Goal: Check status

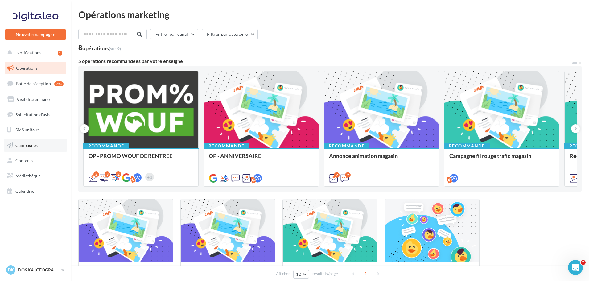
click at [28, 146] on span "Campagnes" at bounding box center [26, 145] width 22 height 5
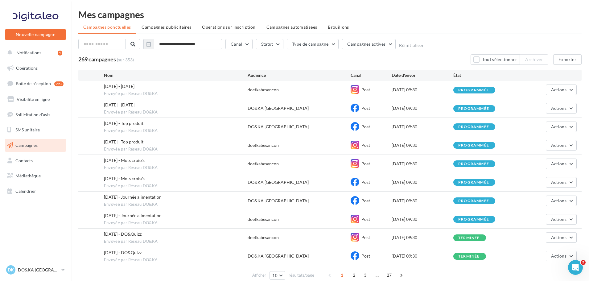
scroll to position [28, 0]
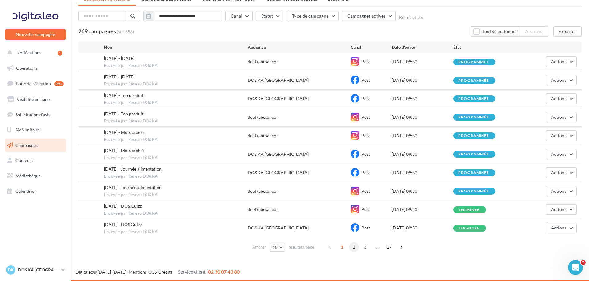
click at [352, 249] on span "2" at bounding box center [354, 247] width 10 height 10
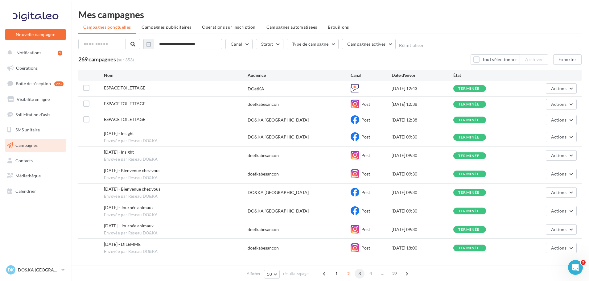
click at [358, 275] on span "3" at bounding box center [360, 274] width 10 height 10
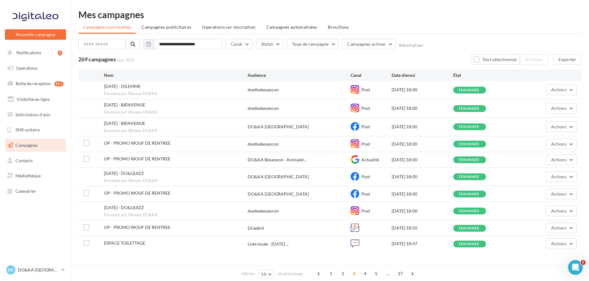
click at [467, 227] on div "terminée" at bounding box center [469, 228] width 22 height 4
click at [365, 273] on span "4" at bounding box center [365, 274] width 10 height 10
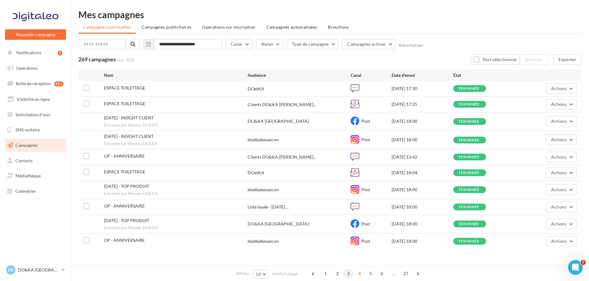
click at [347, 276] on span "3" at bounding box center [349, 274] width 10 height 10
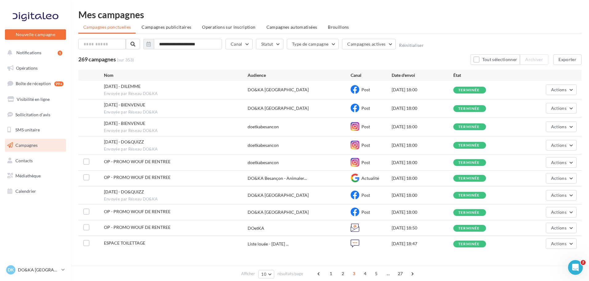
click at [185, 257] on div "Afficher 10 10 25 50 100 résultats/page 1 2 3 4 5 ... 27" at bounding box center [329, 261] width 503 height 15
click at [32, 55] on span "Notifications" at bounding box center [28, 52] width 25 height 5
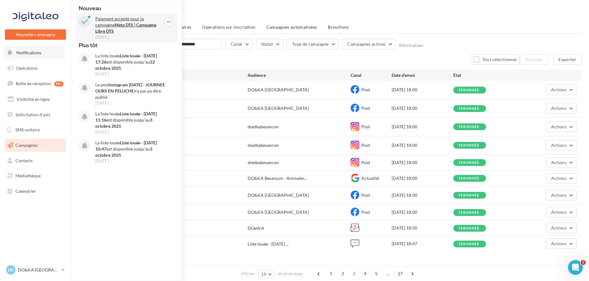
click at [121, 20] on p "Paiement accepté pour la campagne Meta DTS | Campagne Libre DTS" at bounding box center [131, 25] width 72 height 19
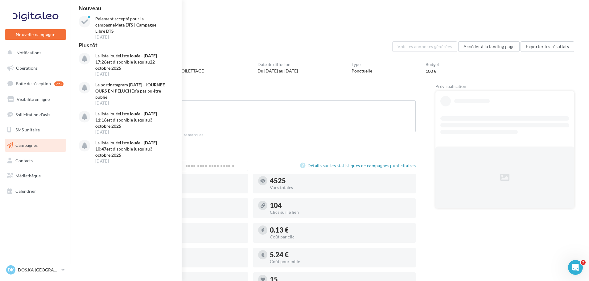
click at [280, 33] on div "Statistiques" at bounding box center [330, 31] width 489 height 9
